Goal: Information Seeking & Learning: Understand process/instructions

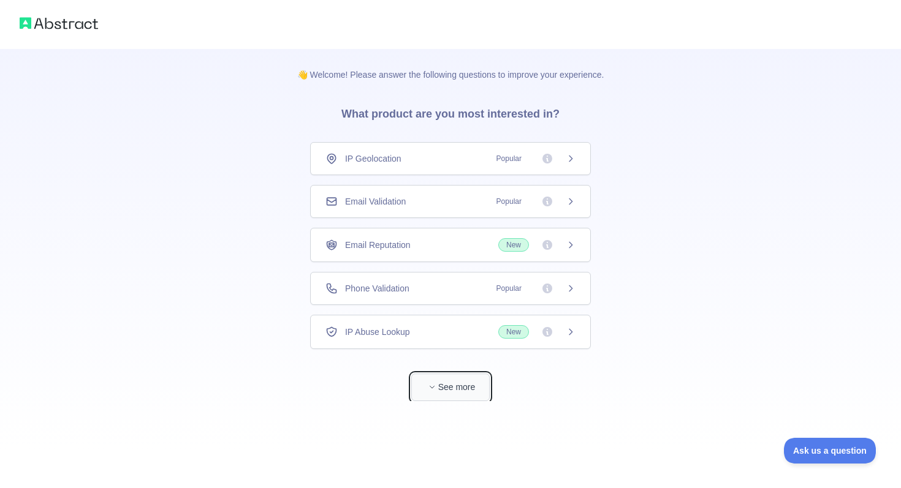
click at [444, 390] on button "See more" at bounding box center [450, 388] width 78 height 28
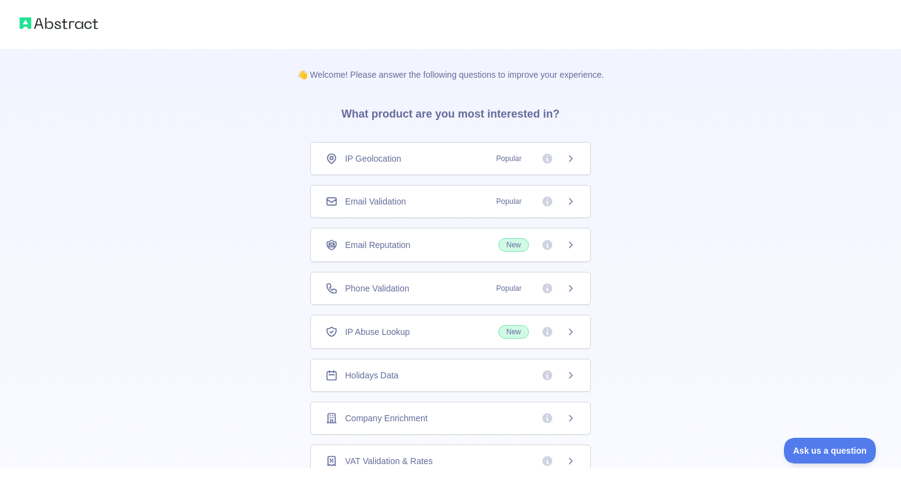
click at [398, 118] on h3 "What product are you most interested in?" at bounding box center [450, 111] width 257 height 61
click at [576, 162] on div "IP Geolocation Popular" at bounding box center [450, 158] width 281 height 33
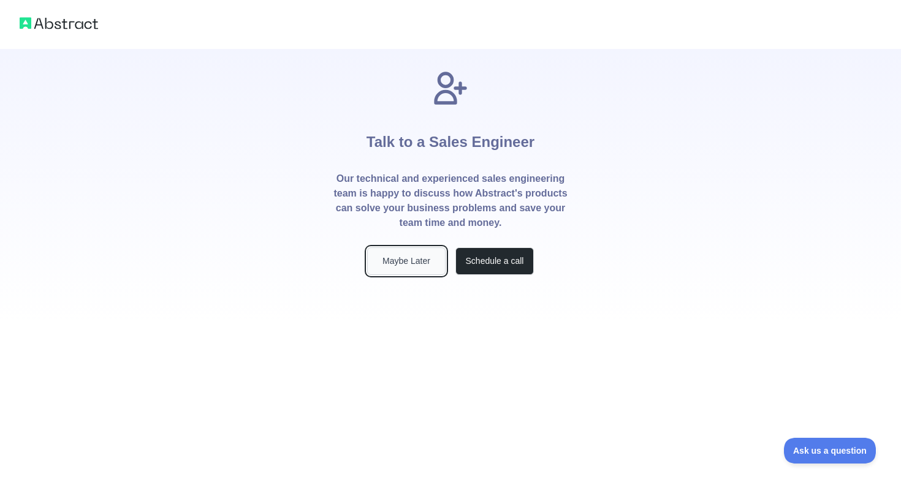
click at [394, 265] on button "Maybe Later" at bounding box center [406, 262] width 78 height 28
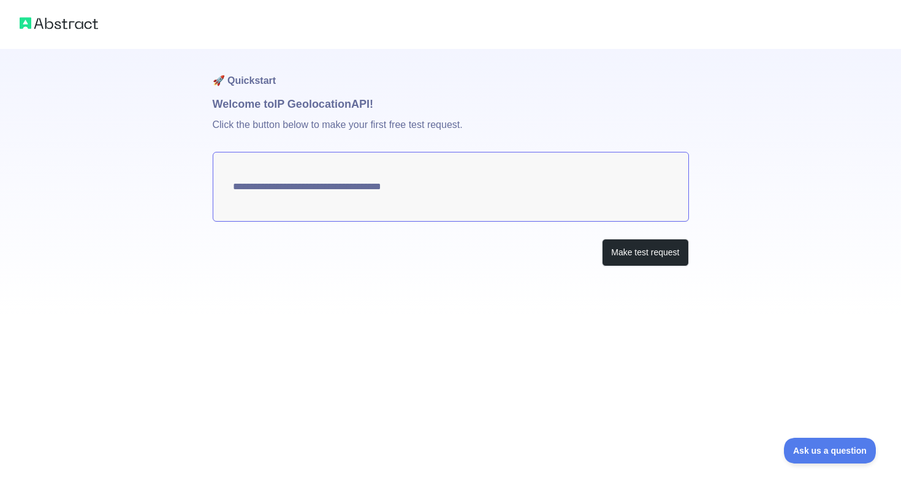
type textarea "**********"
click at [66, 21] on img at bounding box center [59, 23] width 78 height 17
click at [632, 261] on button "Make test request" at bounding box center [645, 253] width 86 height 28
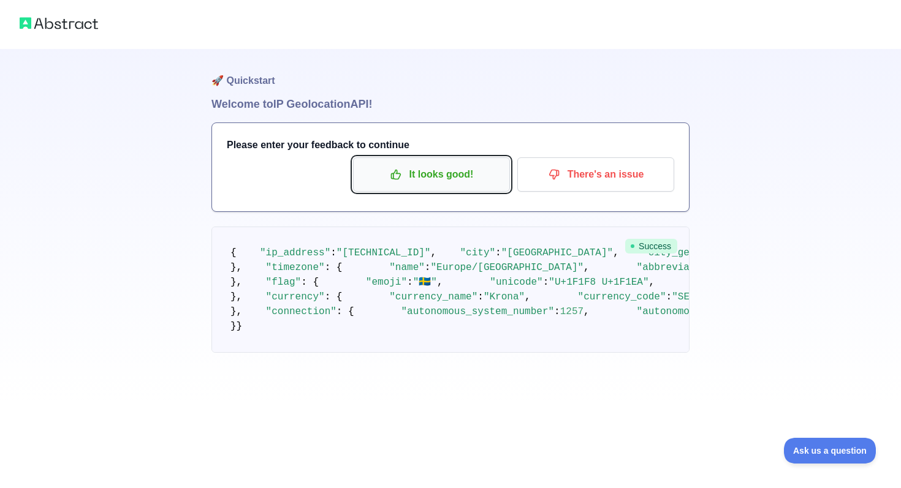
click at [429, 184] on p "It looks good!" at bounding box center [431, 174] width 138 height 21
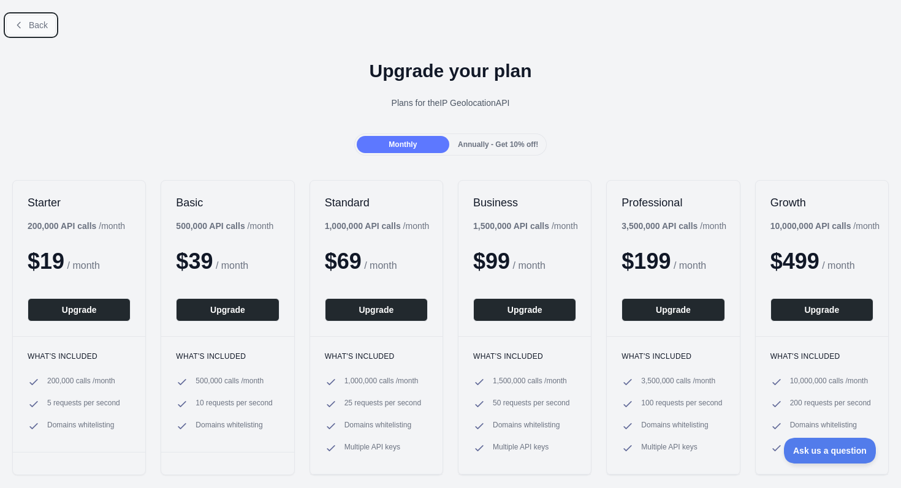
click at [20, 23] on icon at bounding box center [19, 25] width 10 height 10
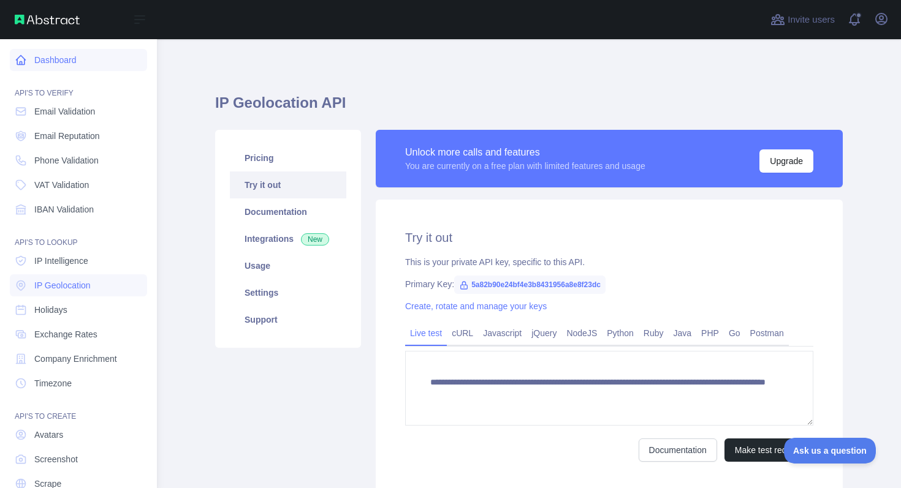
click at [62, 68] on link "Dashboard" at bounding box center [78, 60] width 137 height 22
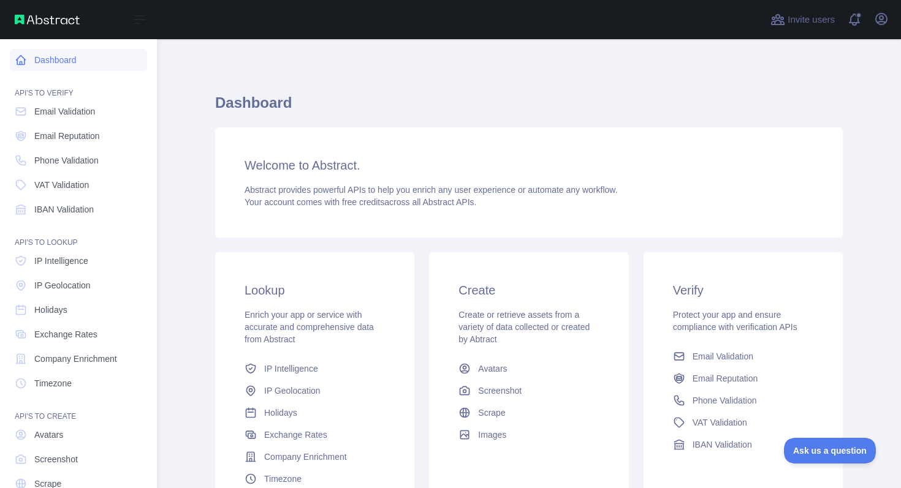
click at [20, 59] on icon at bounding box center [21, 60] width 12 height 12
click at [78, 358] on span "Company Enrichment" at bounding box center [75, 359] width 83 height 12
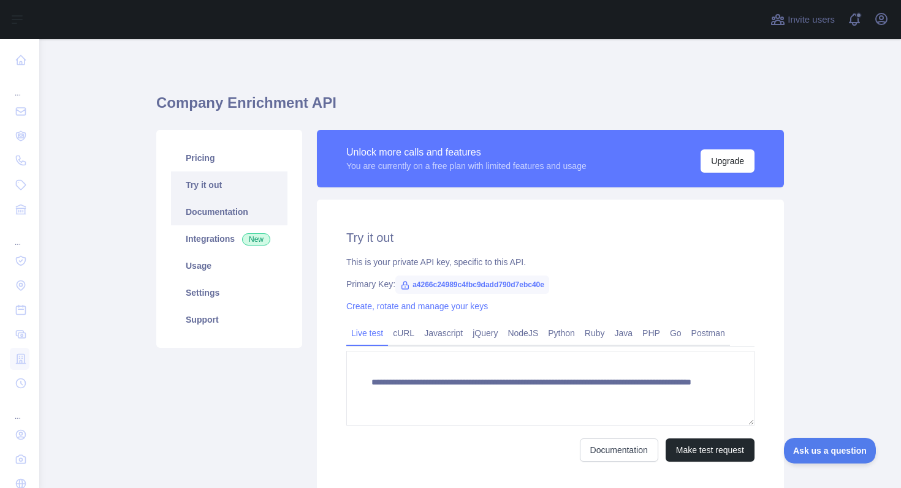
click at [246, 218] on link "Documentation" at bounding box center [229, 211] width 116 height 27
click at [432, 287] on span "a4266c24989c4fbc9dadd790d7ebc40e" at bounding box center [472, 285] width 154 height 18
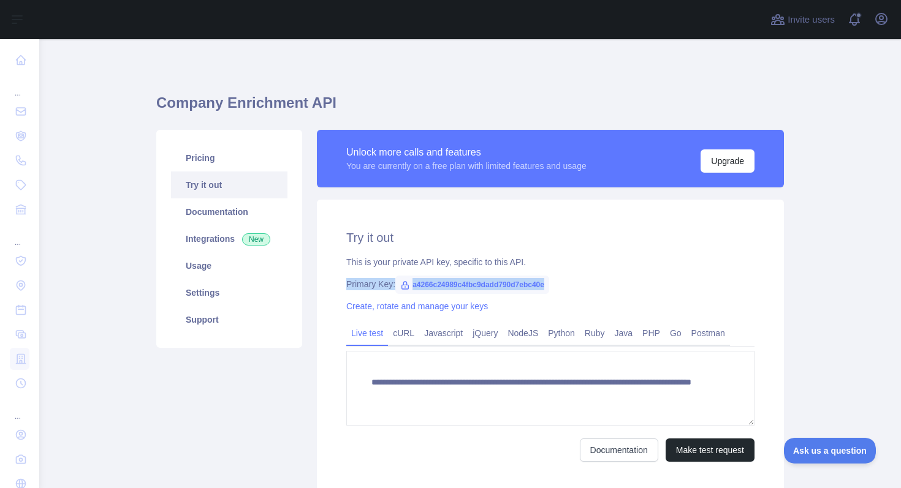
click at [432, 287] on span "a4266c24989c4fbc9dadd790d7ebc40e" at bounding box center [472, 285] width 154 height 18
click at [455, 290] on span "a4266c24989c4fbc9dadd790d7ebc40e" at bounding box center [472, 285] width 154 height 18
click at [461, 289] on span "a4266c24989c4fbc9dadd790d7ebc40e" at bounding box center [472, 285] width 154 height 18
copy span "a4266c24989c4fbc9dadd790d7ebc40e"
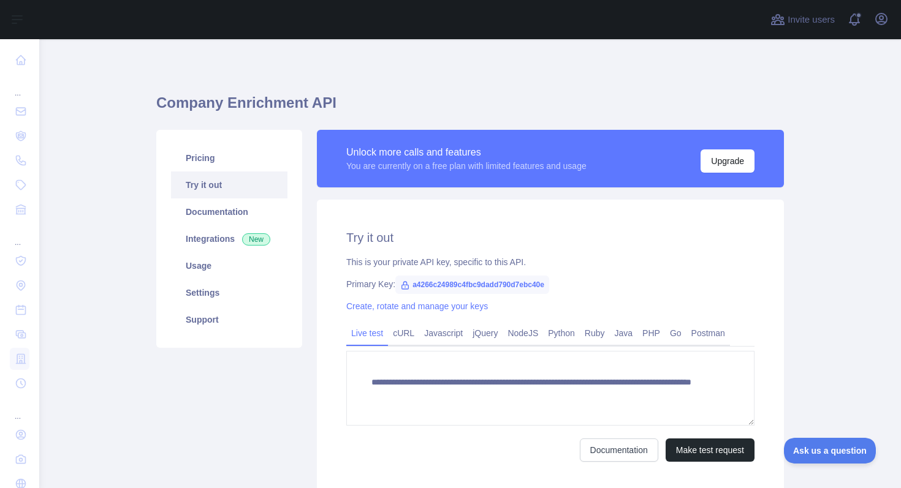
click at [676, 86] on div "**********" at bounding box center [469, 289] width 627 height 440
